Goal: Task Accomplishment & Management: Use online tool/utility

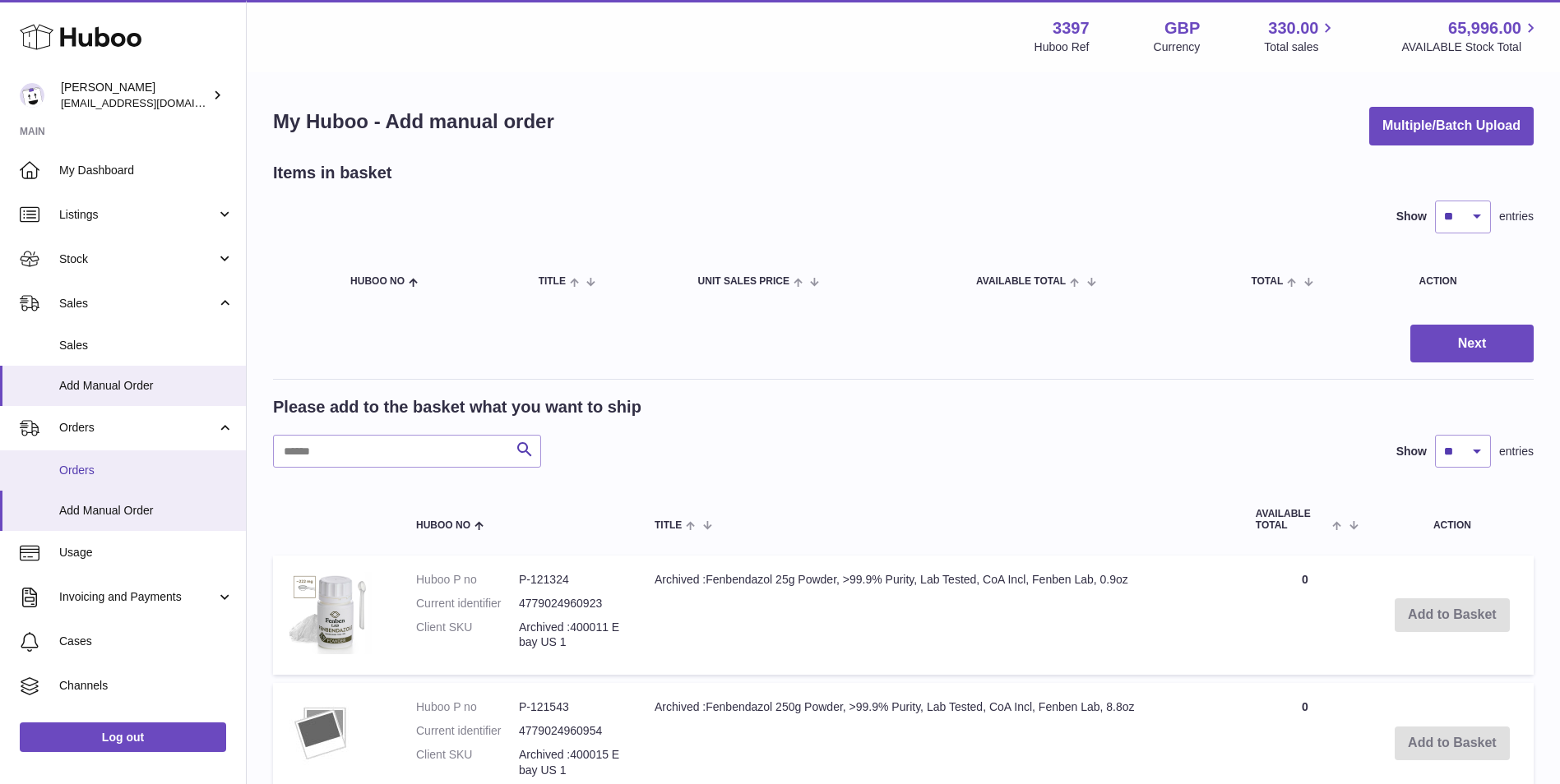
click at [73, 466] on span "Orders" at bounding box center [147, 471] width 174 height 16
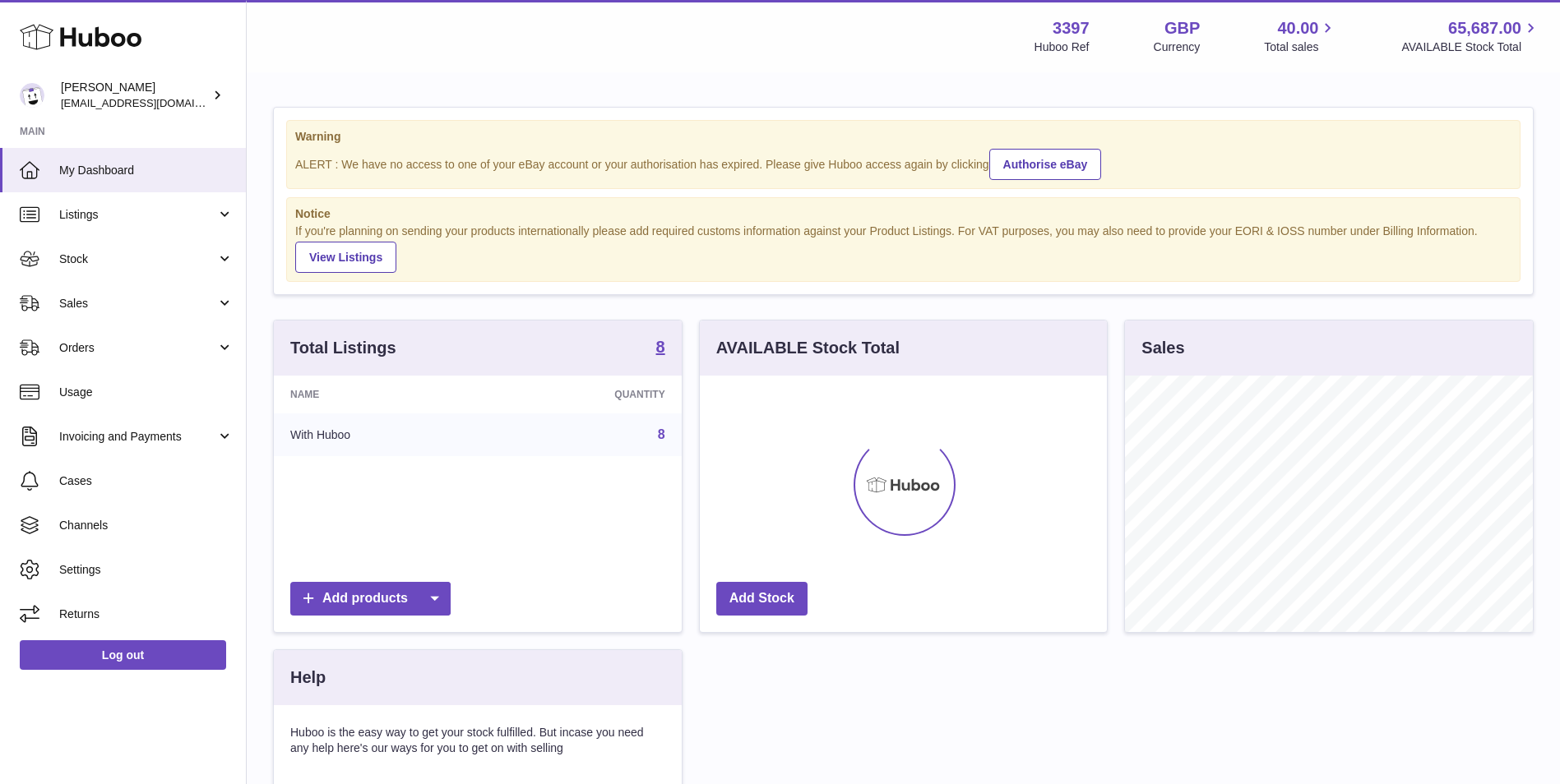
scroll to position [256, 407]
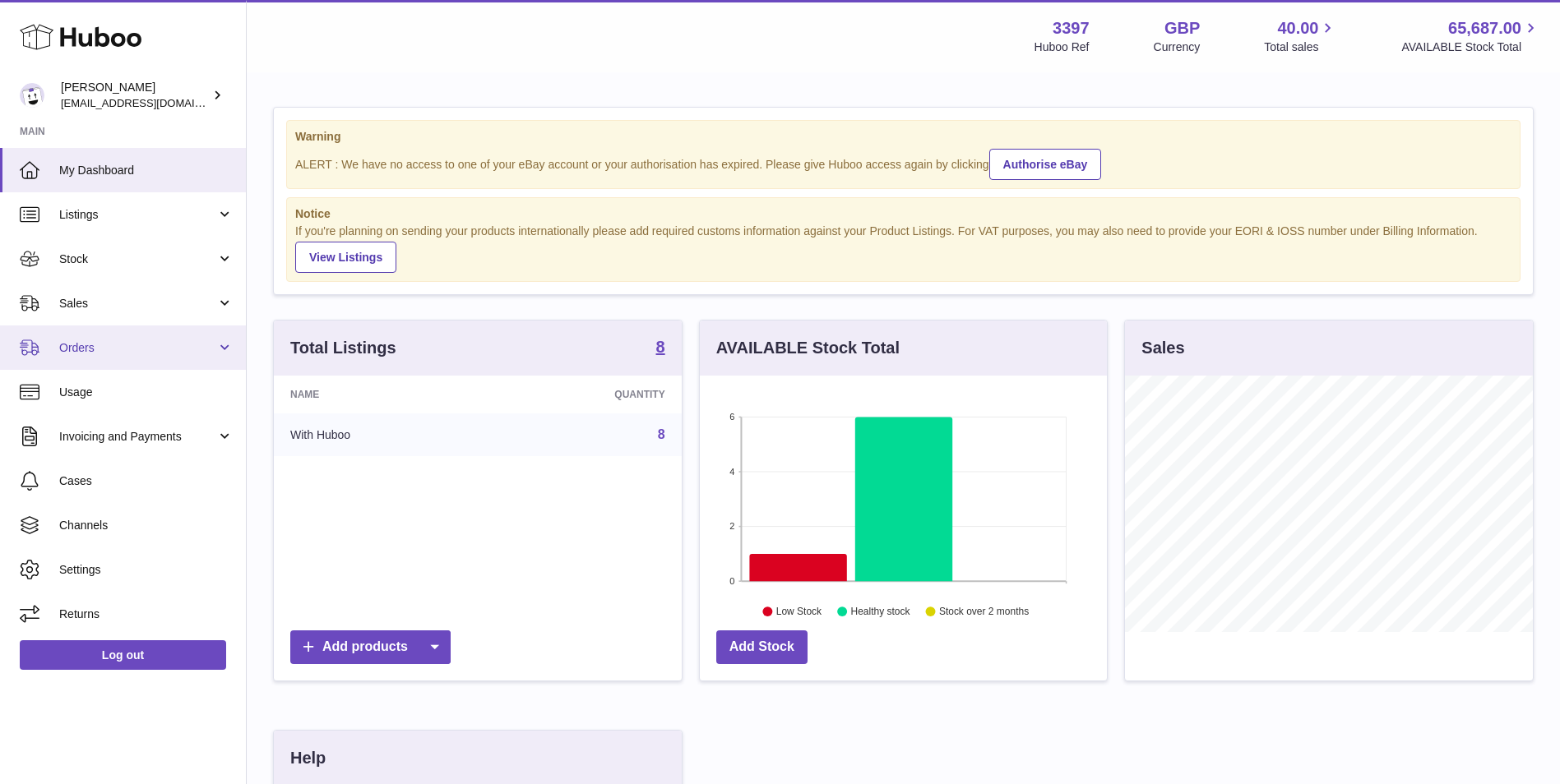
click at [91, 347] on span "Orders" at bounding box center [138, 348] width 157 height 16
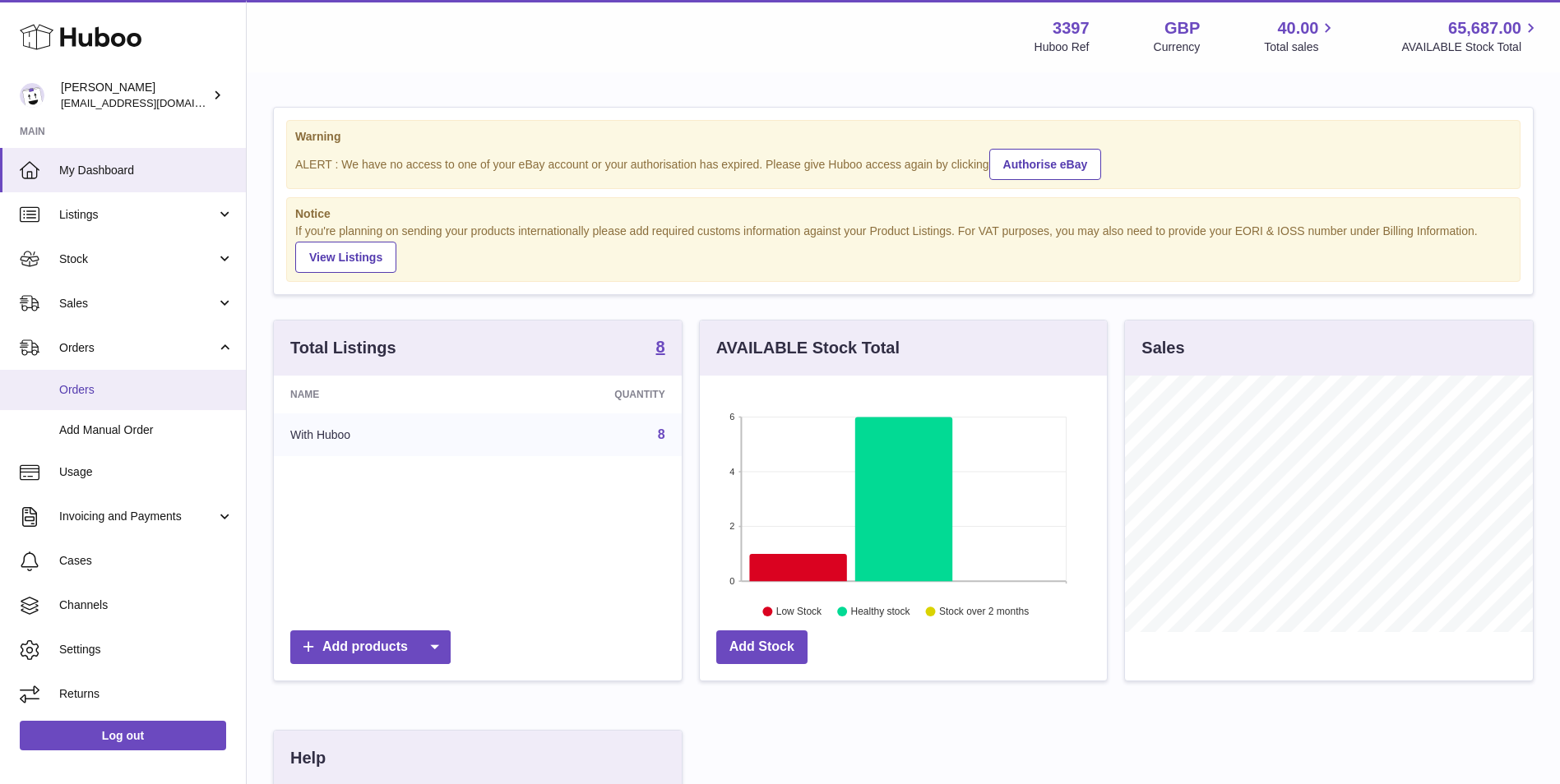
click at [111, 389] on span "Orders" at bounding box center [147, 390] width 174 height 16
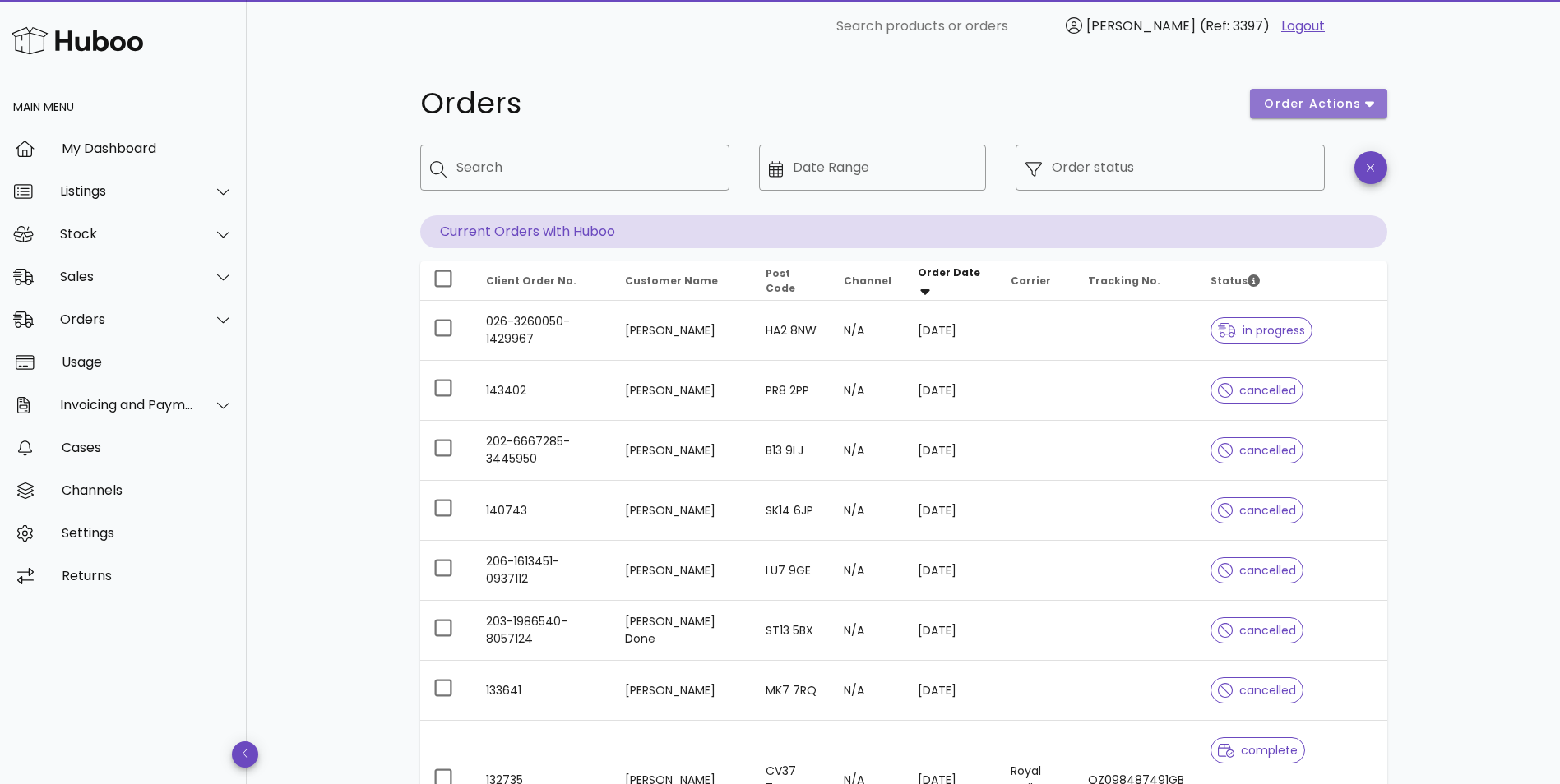
click at [1346, 99] on span "order actions" at bounding box center [1312, 104] width 98 height 17
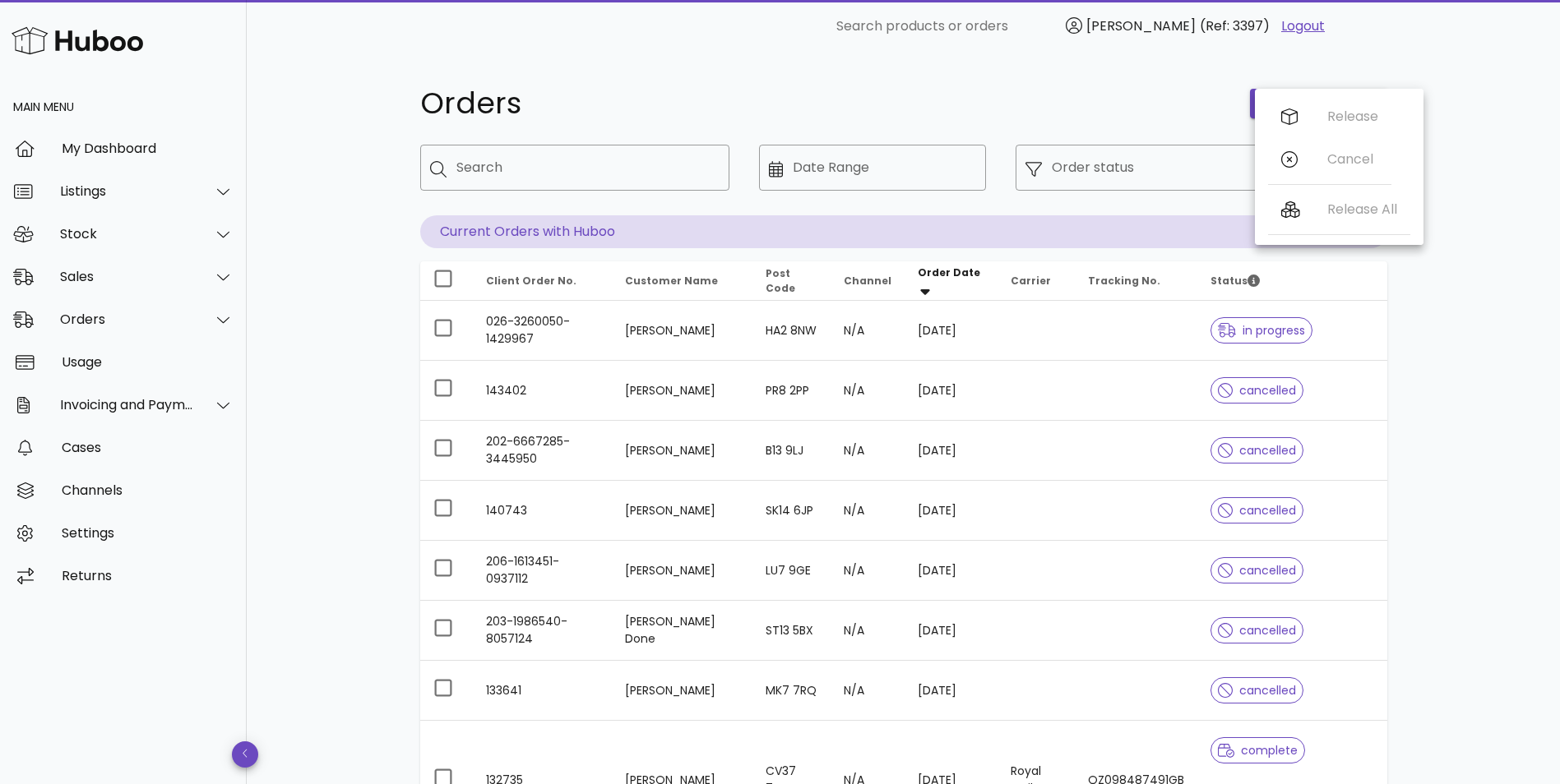
click at [1492, 104] on div "Orders order actions ​ Search ​ Date Range ​ Order status Current Orders with H…" at bounding box center [904, 597] width 1313 height 1088
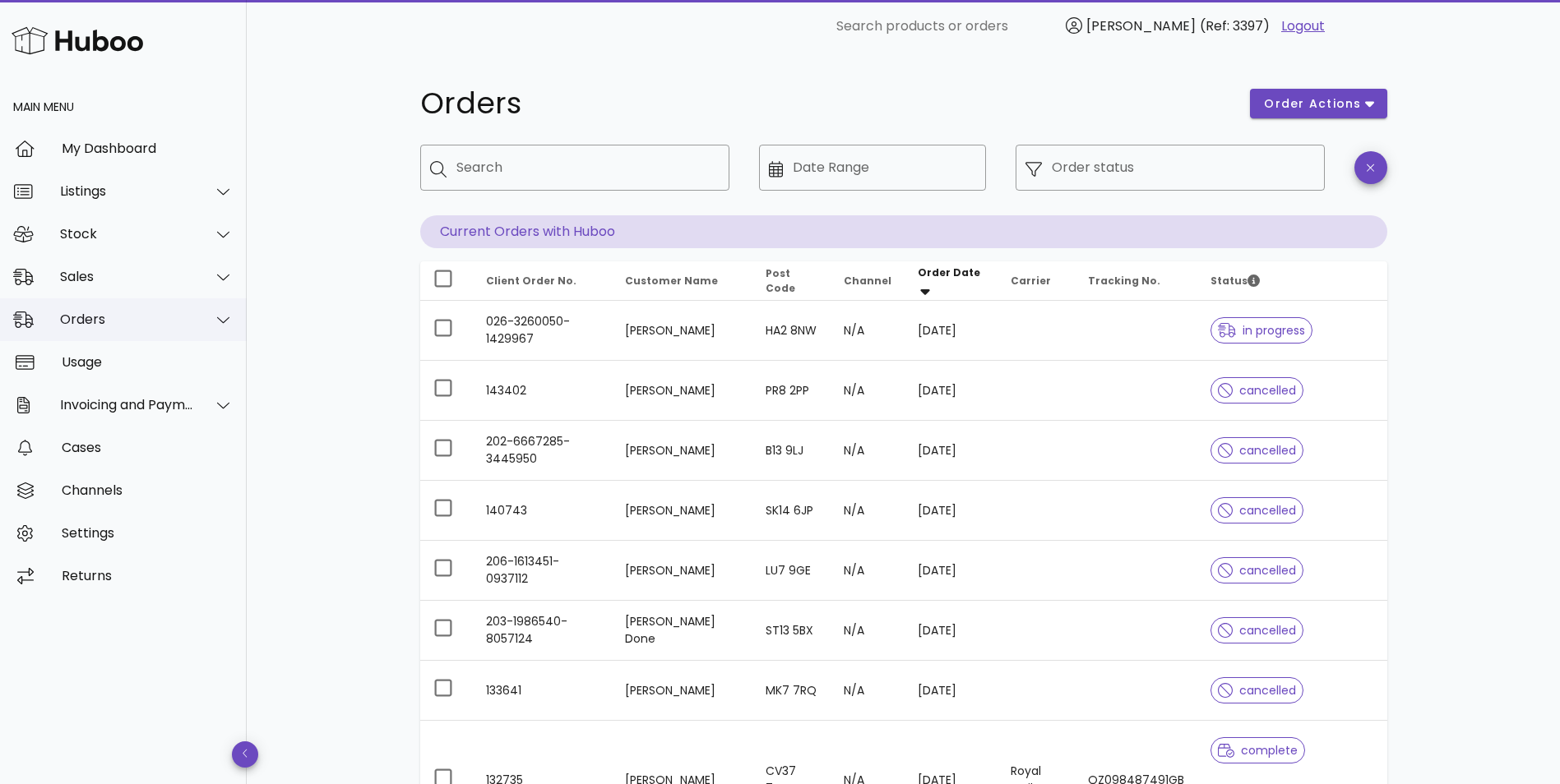
click at [87, 328] on div "Orders" at bounding box center [124, 319] width 247 height 42
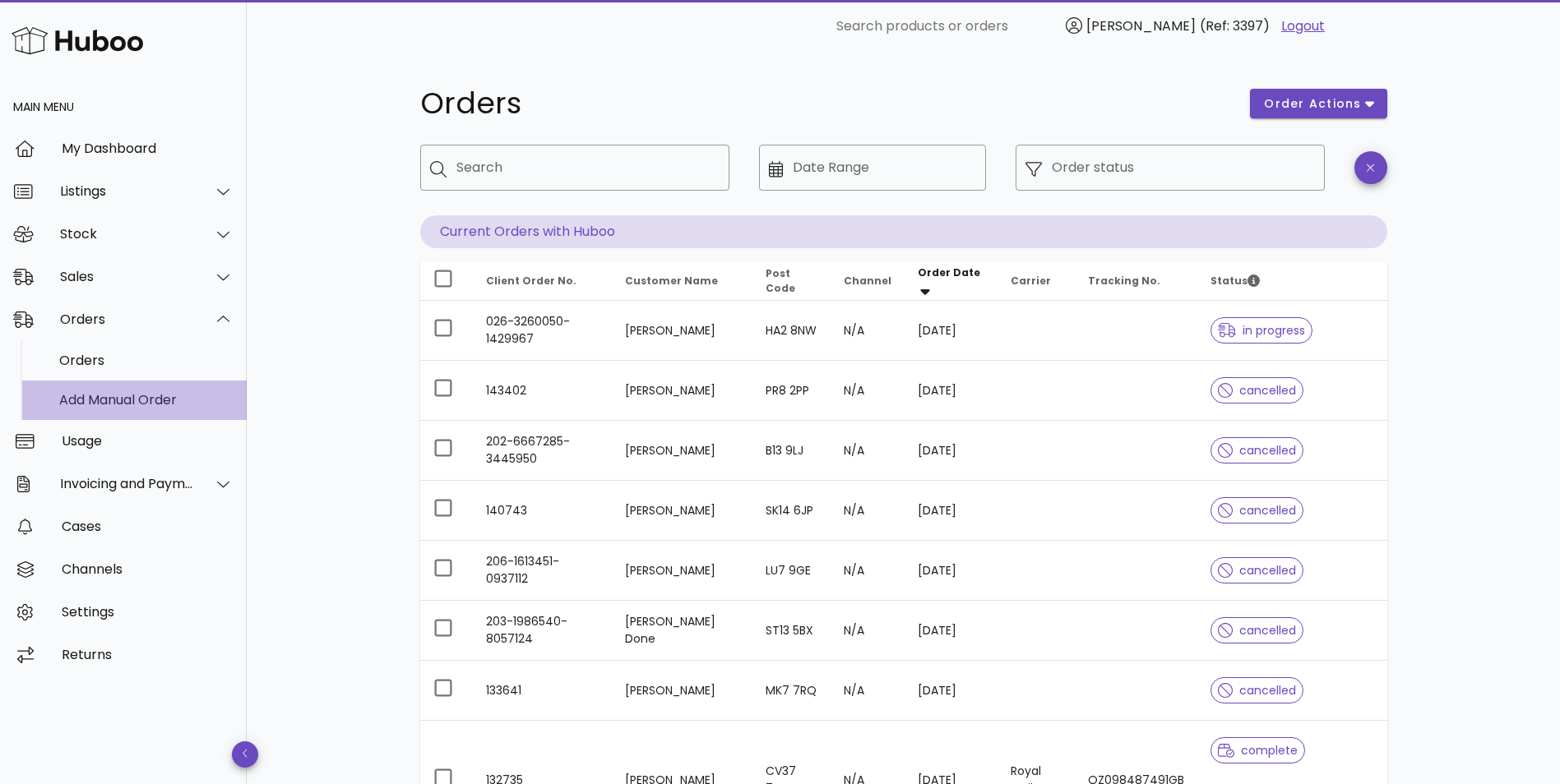
click at [89, 401] on div "Add Manual Order" at bounding box center [147, 400] width 174 height 16
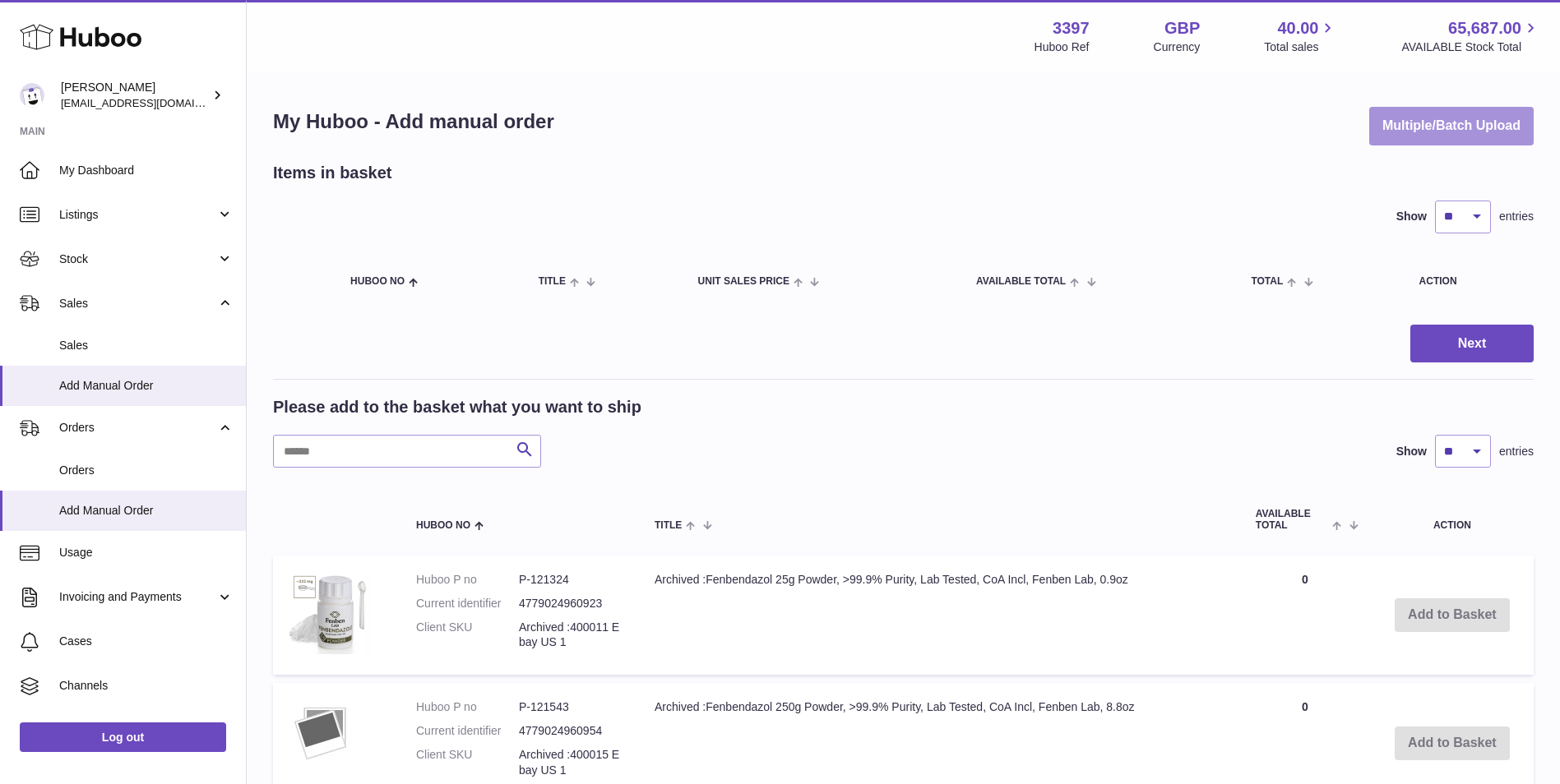
click at [1454, 123] on button "Multiple/Batch Upload" at bounding box center [1451, 126] width 164 height 39
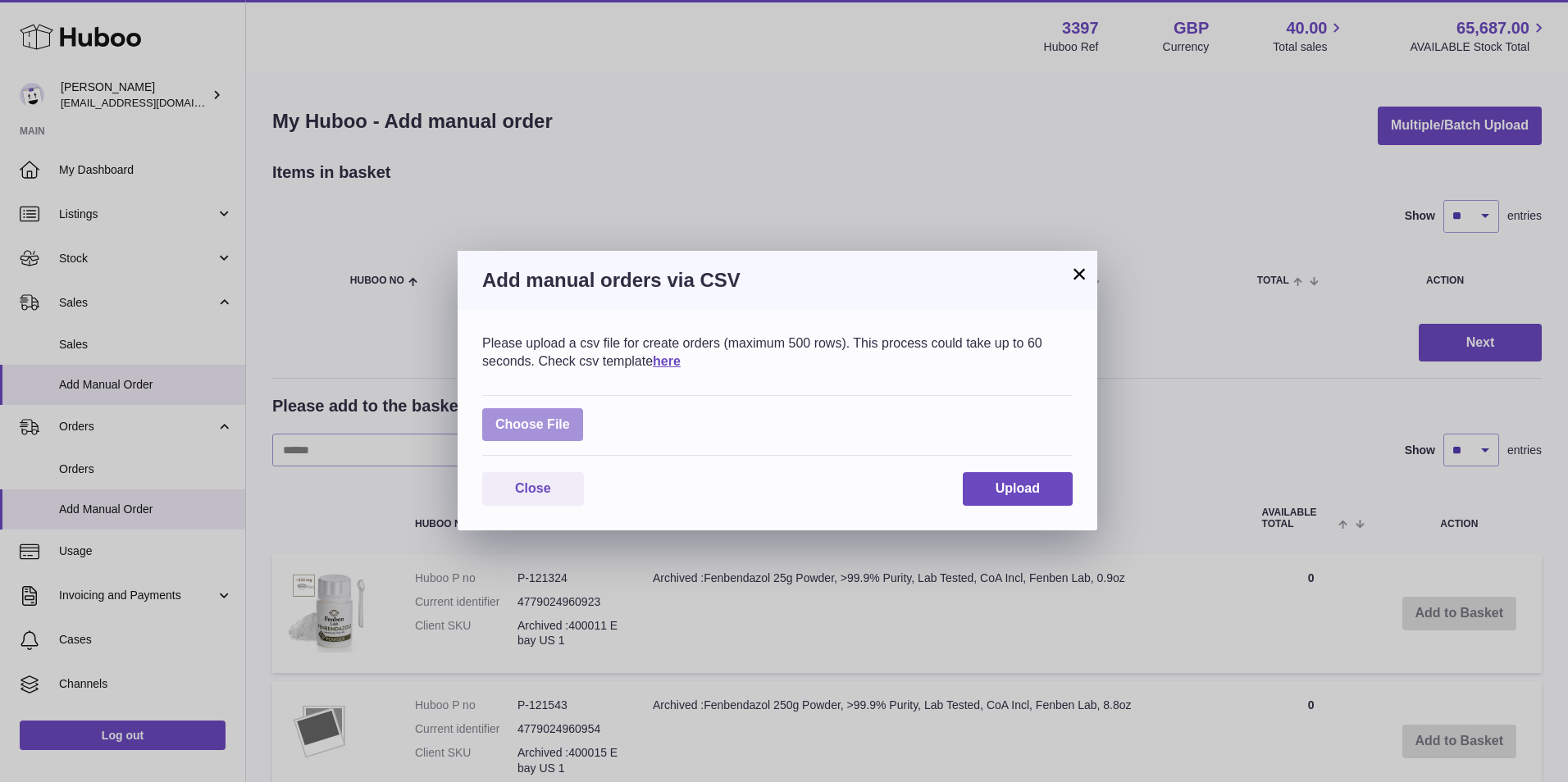
click at [559, 415] on label at bounding box center [532, 425] width 101 height 34
click at [570, 417] on input "file" at bounding box center [570, 417] width 1 height 1
type input "**********"
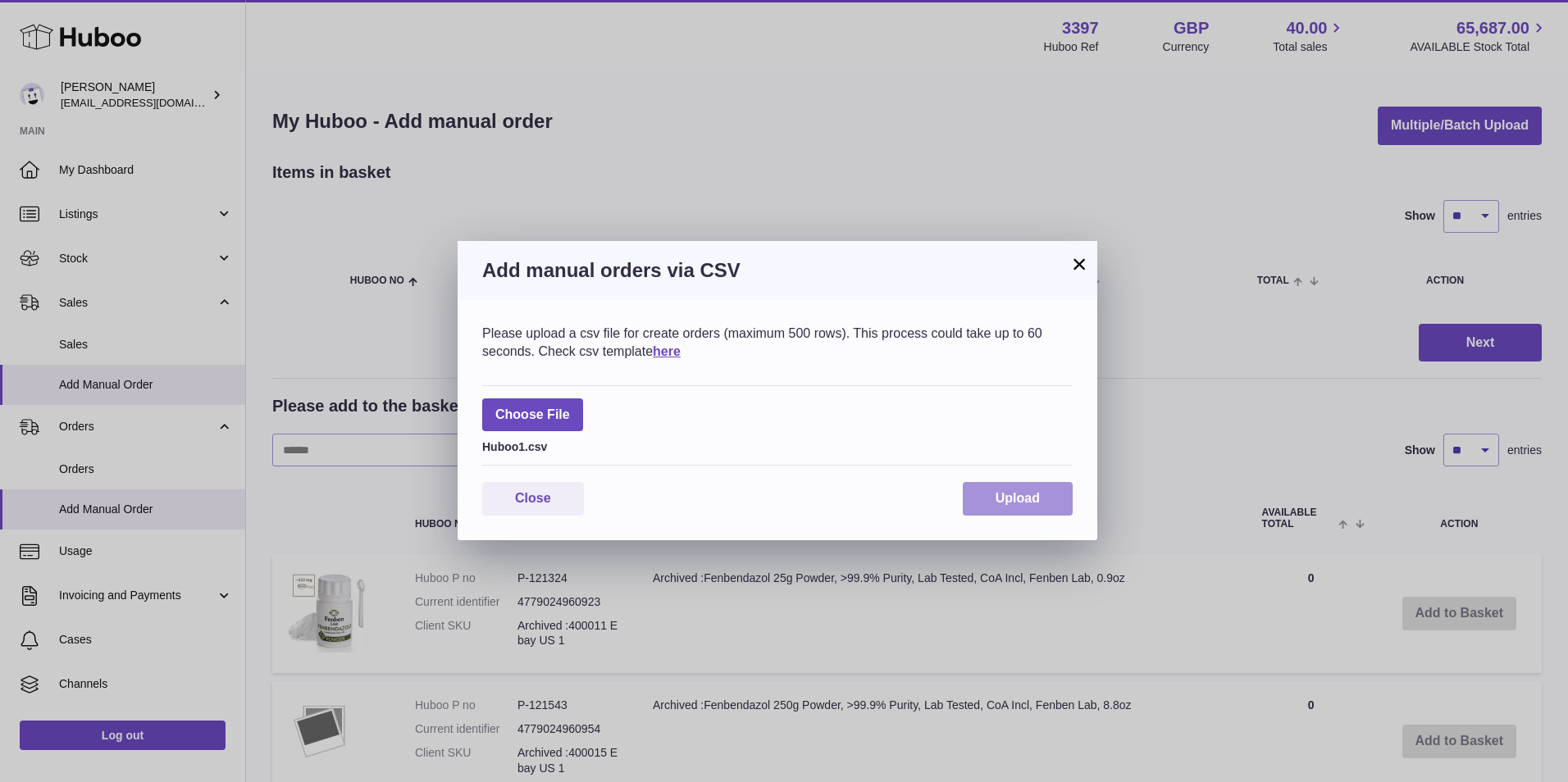
click at [1039, 488] on button "Upload" at bounding box center [1018, 499] width 110 height 34
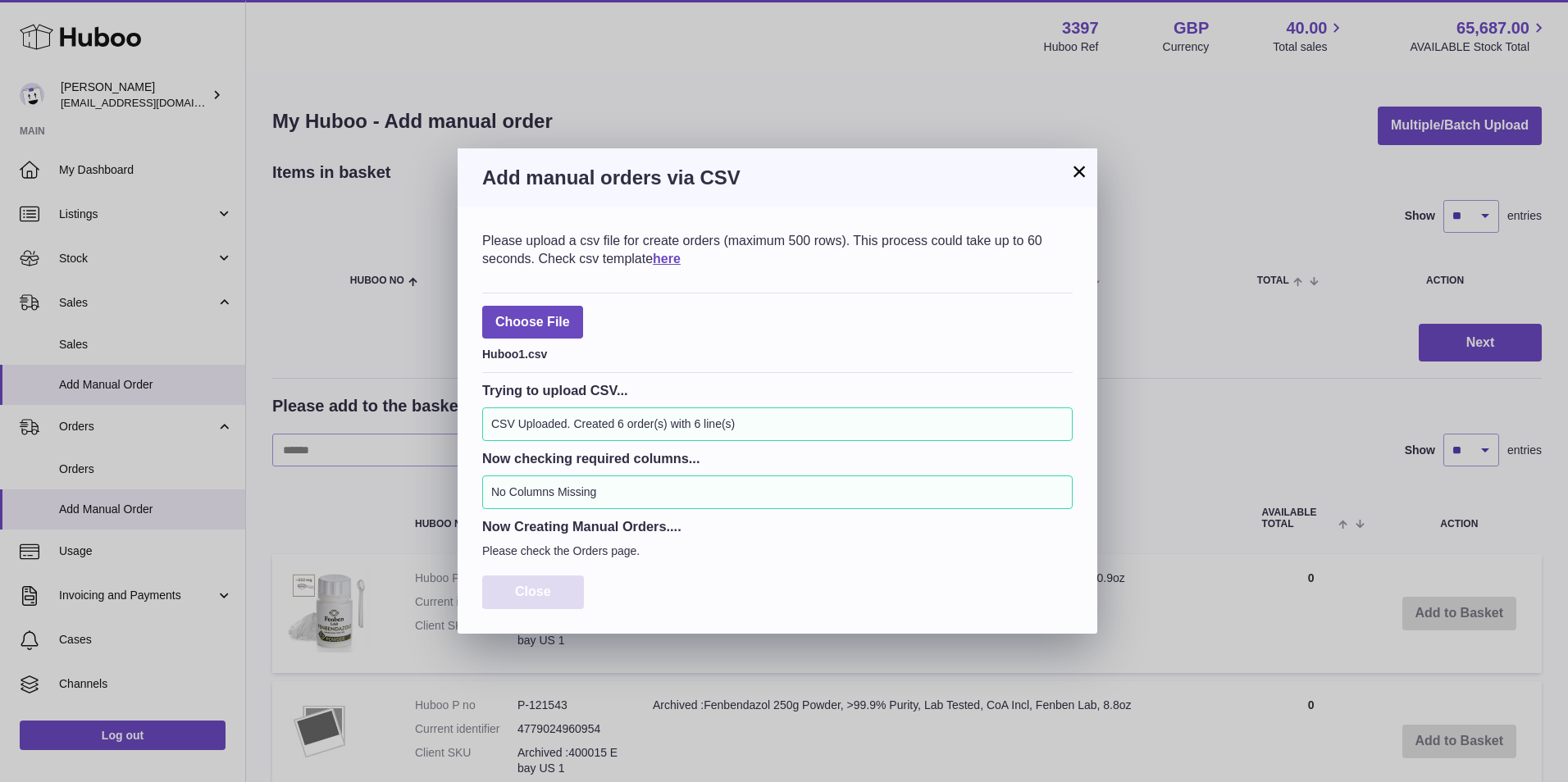
click at [538, 596] on span "Close" at bounding box center [533, 592] width 36 height 14
